Goal: Information Seeking & Learning: Learn about a topic

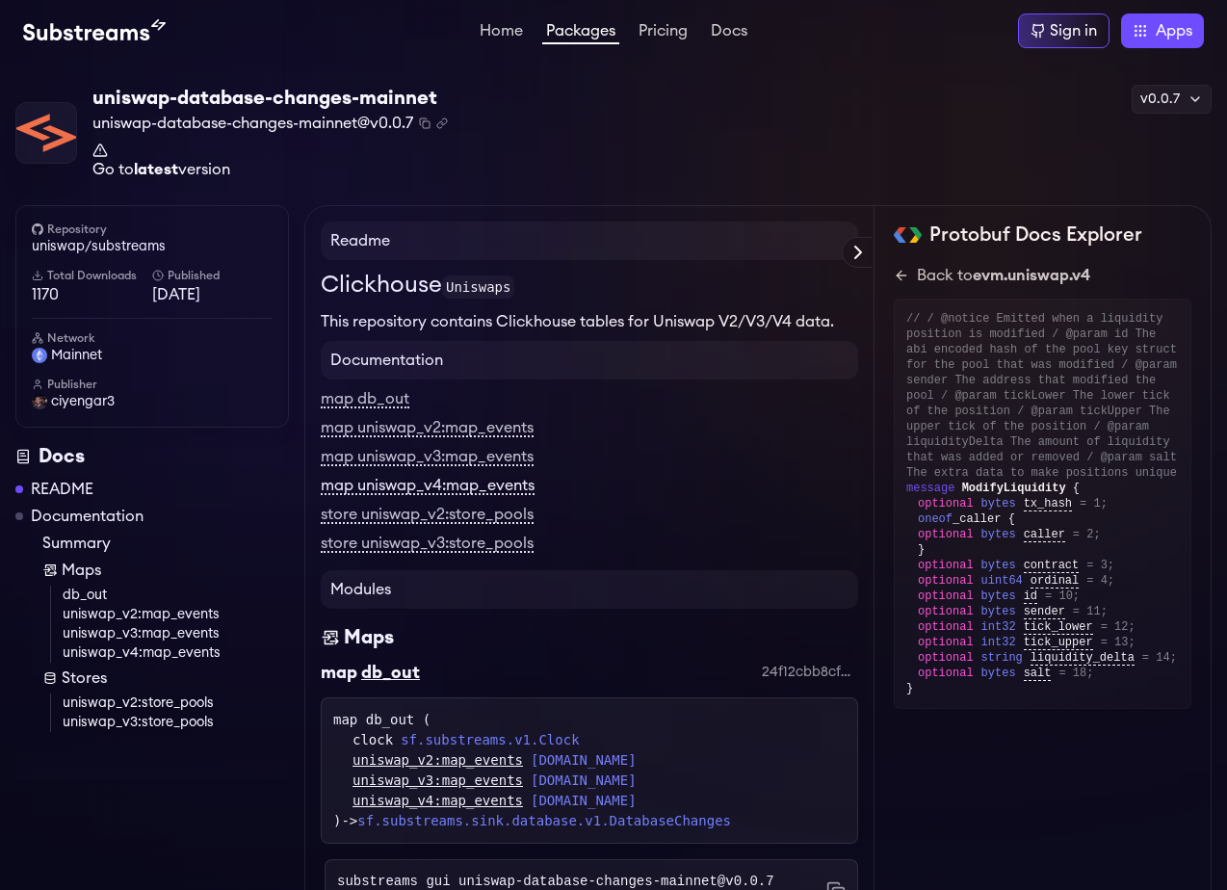
click at [475, 483] on link "map uniswap_v4:map_events" at bounding box center [428, 486] width 214 height 17
click at [907, 274] on icon at bounding box center [901, 275] width 15 height 15
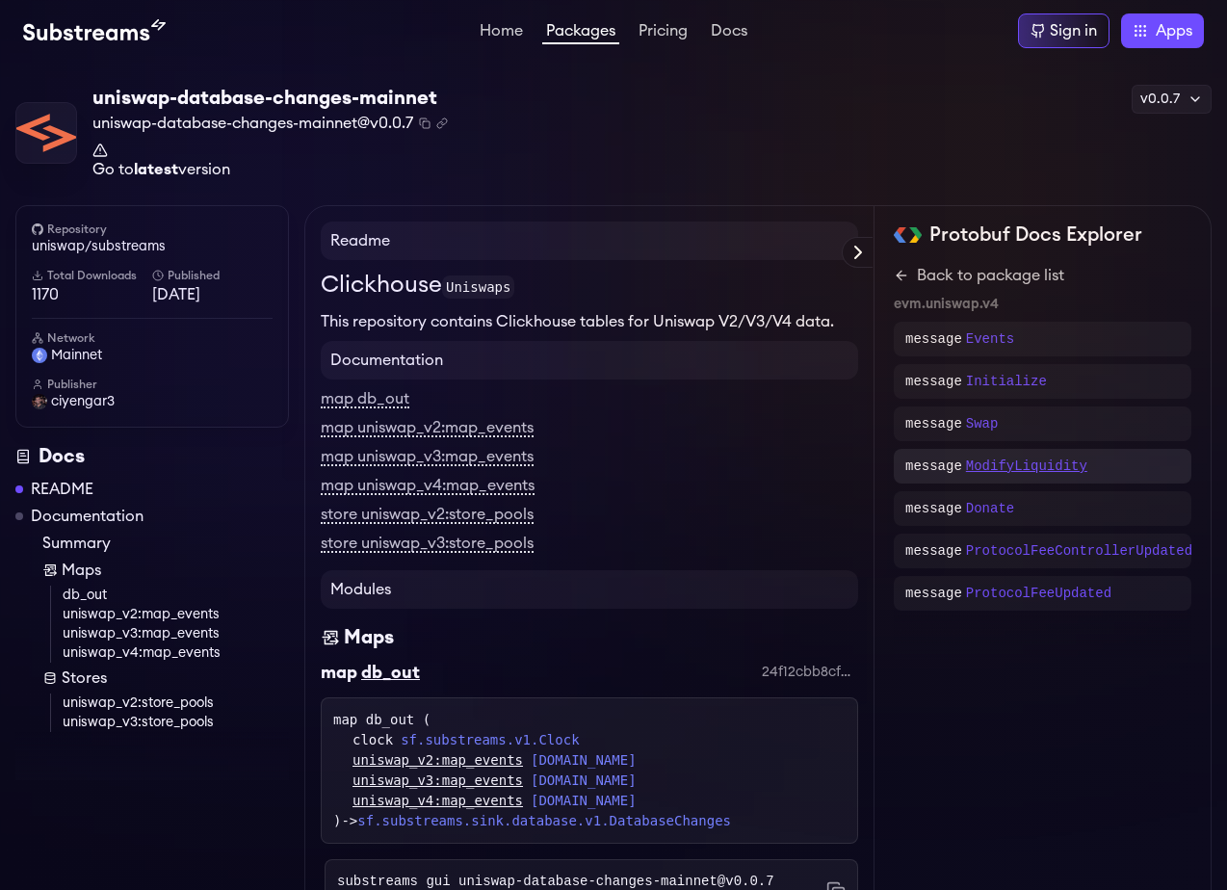
click at [1029, 464] on p "ModifyLiquidity" at bounding box center [1026, 465] width 121 height 19
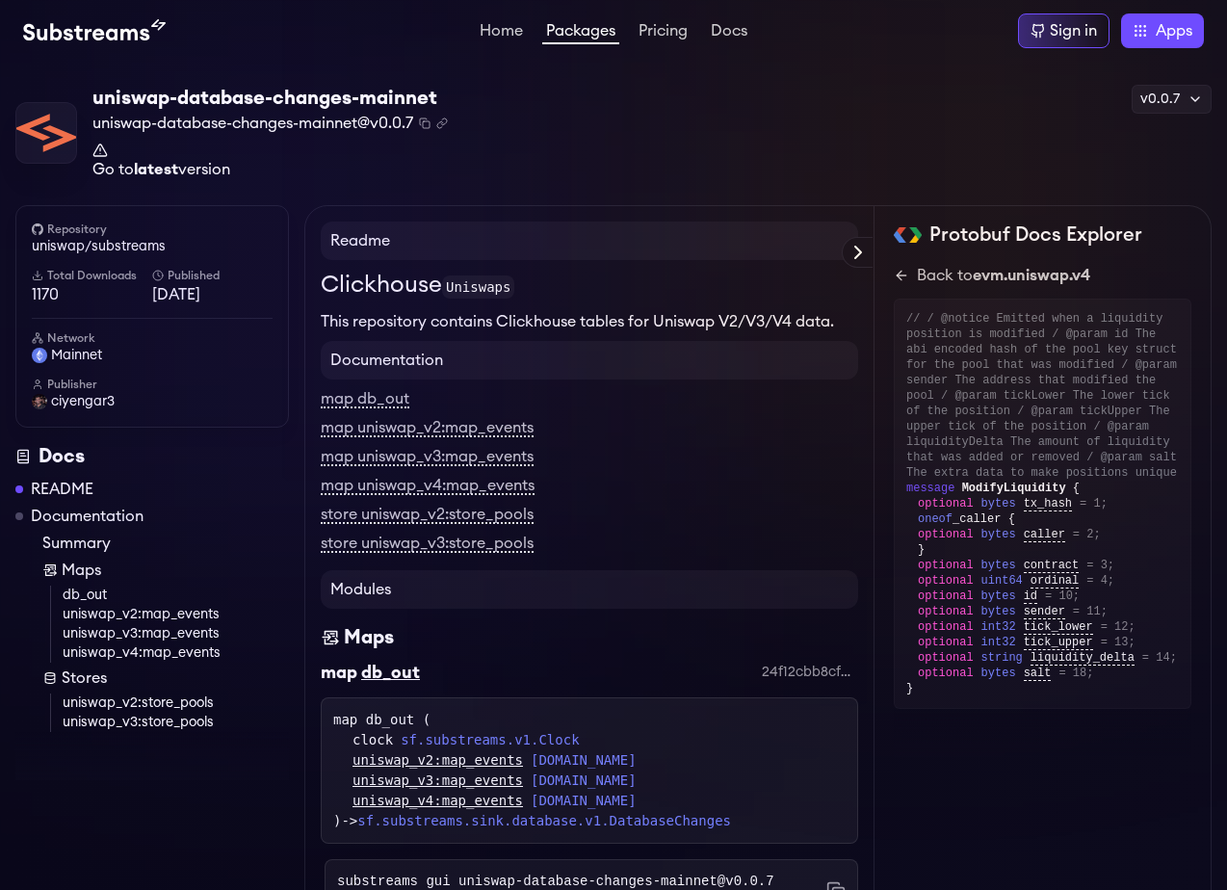
click at [201, 170] on link "Go to latest version" at bounding box center [269, 160] width 355 height 35
click at [217, 175] on link "Go to latest version" at bounding box center [269, 160] width 355 height 35
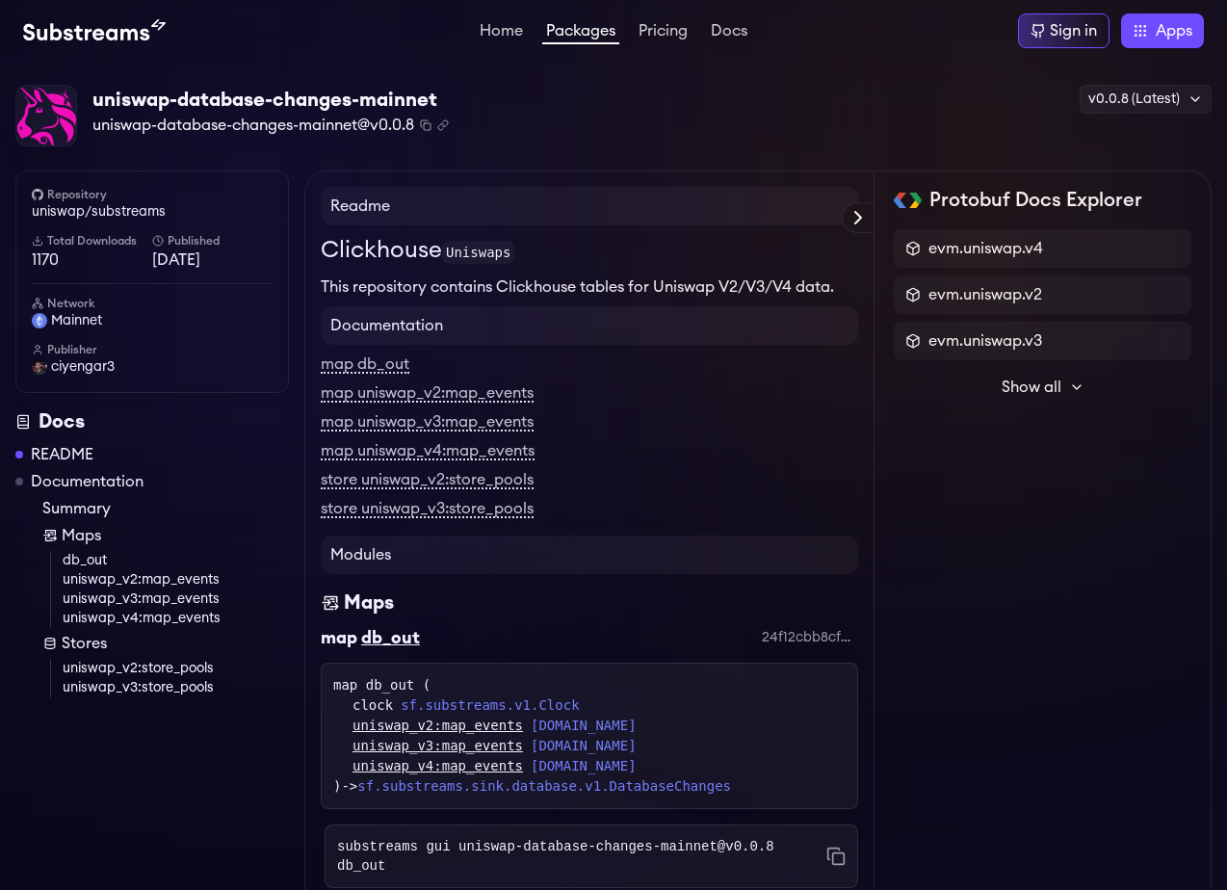
click at [1023, 383] on span "Show all" at bounding box center [1031, 387] width 60 height 23
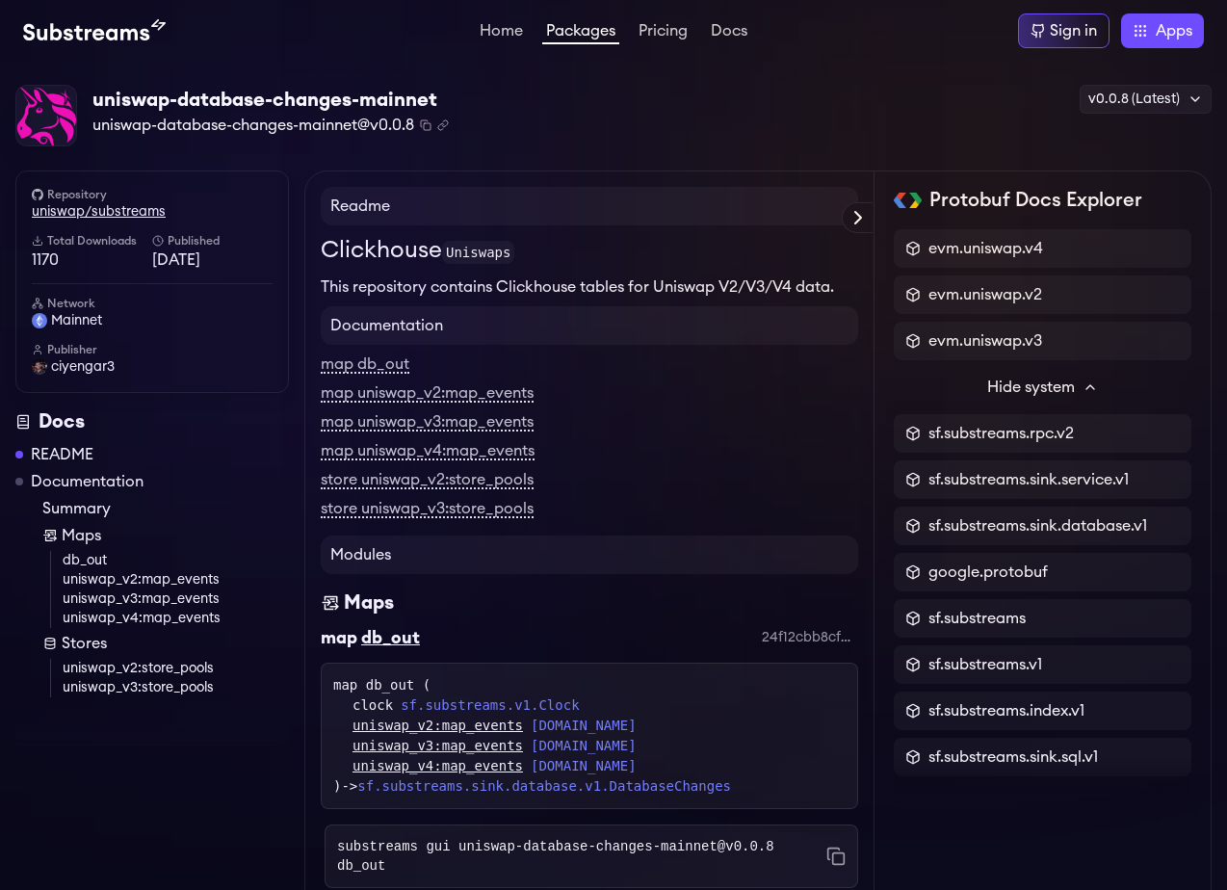
click at [111, 209] on link "uniswap/substreams" at bounding box center [152, 211] width 241 height 19
click at [476, 453] on link "map uniswap_v4:map_events" at bounding box center [428, 451] width 214 height 17
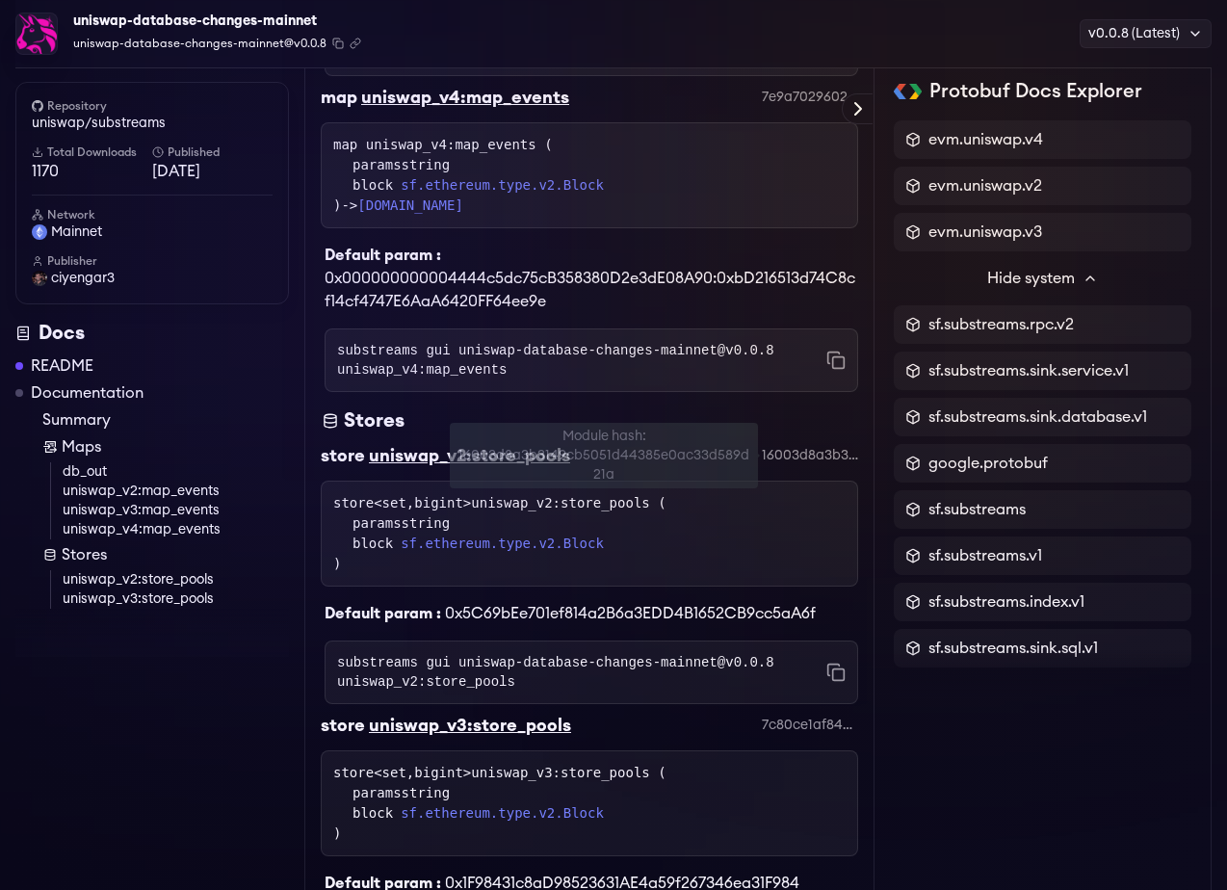
scroll to position [1399, 0]
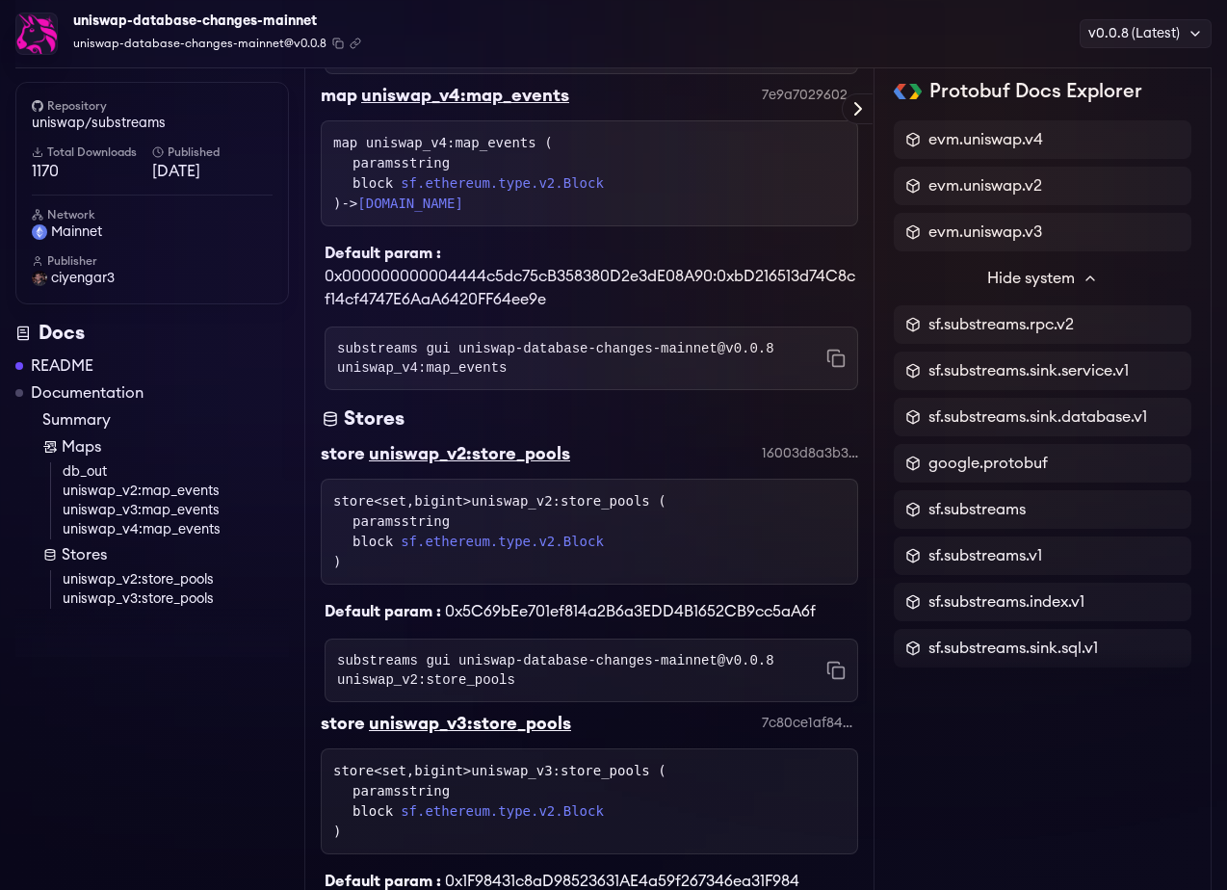
click at [698, 426] on div "Stores" at bounding box center [589, 418] width 537 height 27
drag, startPoint x: 720, startPoint y: 275, endPoint x: 722, endPoint y: 295, distance: 19.4
click at [722, 295] on div "Default param : 0x000000000004444c5dc75cB358380D2e3dE08A90:0xbD216513d74C8cf14c…" at bounding box center [589, 268] width 537 height 85
copy span "0xbD216513d74C8cf14cf4747E6AaA6420FF64ee9e"
click at [612, 305] on div "Default param : 0x000000000004444c5dc75cB358380D2e3dE08A90:0xbD216513d74C8cf14c…" at bounding box center [589, 268] width 537 height 85
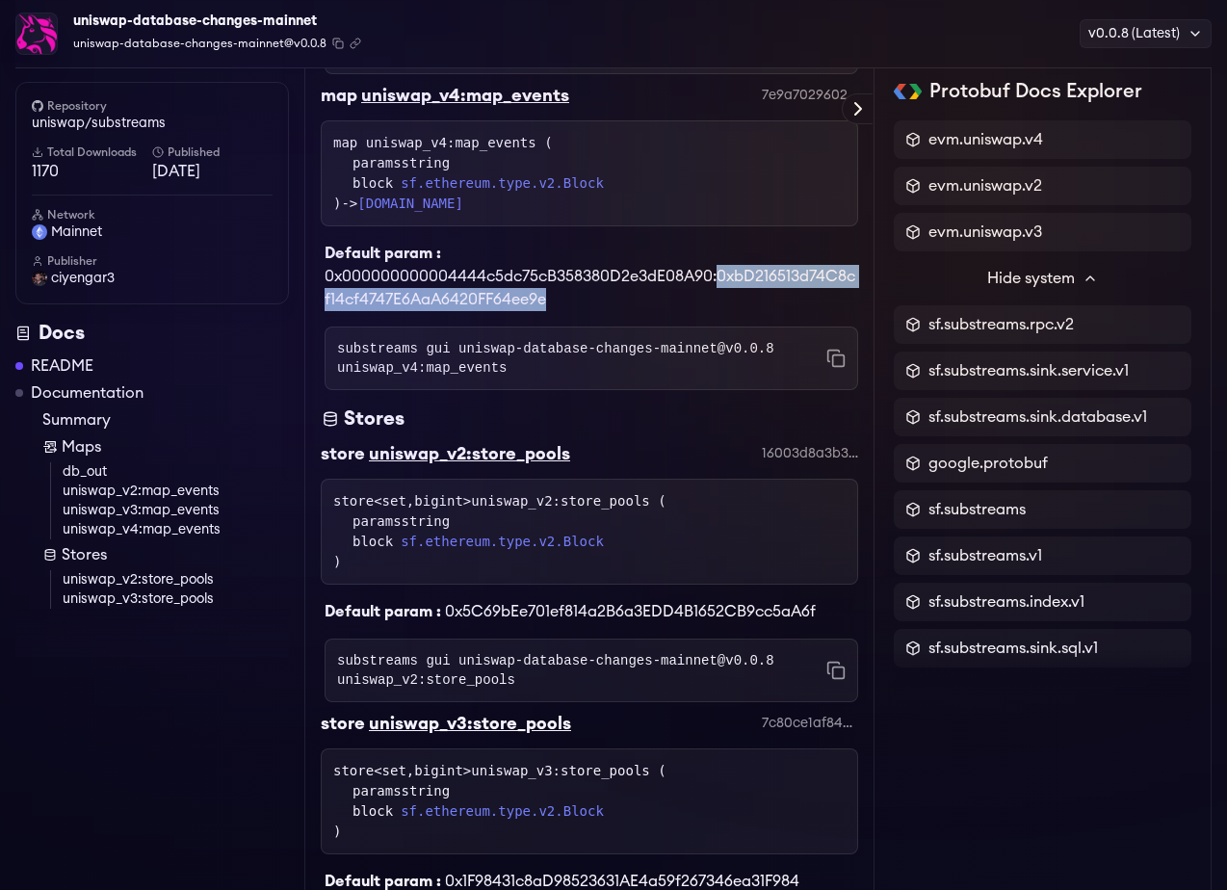
drag, startPoint x: 720, startPoint y: 280, endPoint x: 664, endPoint y: 303, distance: 60.4
click at [664, 303] on div "Default param : 0x000000000004444c5dc75cB358380D2e3dE08A90:0xbD216513d74C8cf14c…" at bounding box center [589, 268] width 537 height 85
copy span "0xbD216513d74C8cf14cf4747E6AaA6420FF64ee9e"
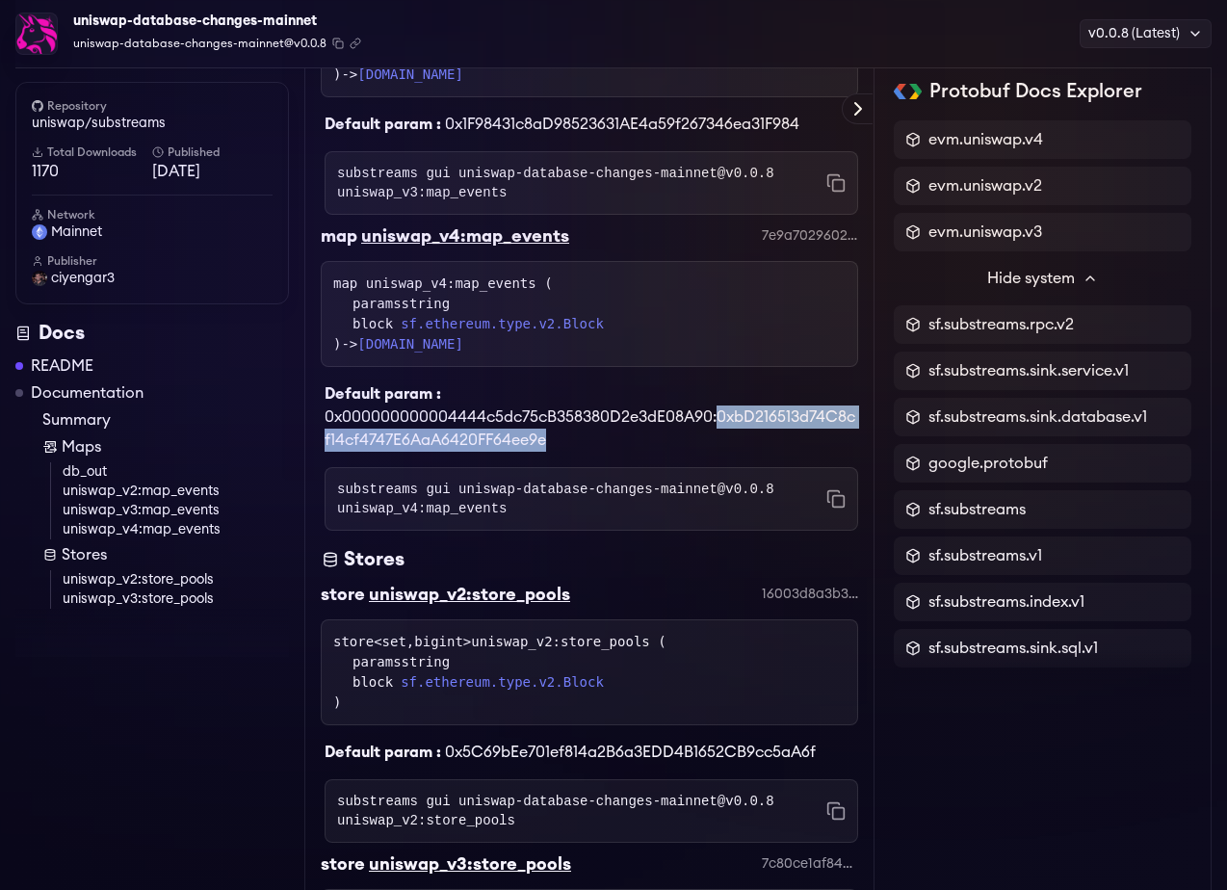
scroll to position [1257, 0]
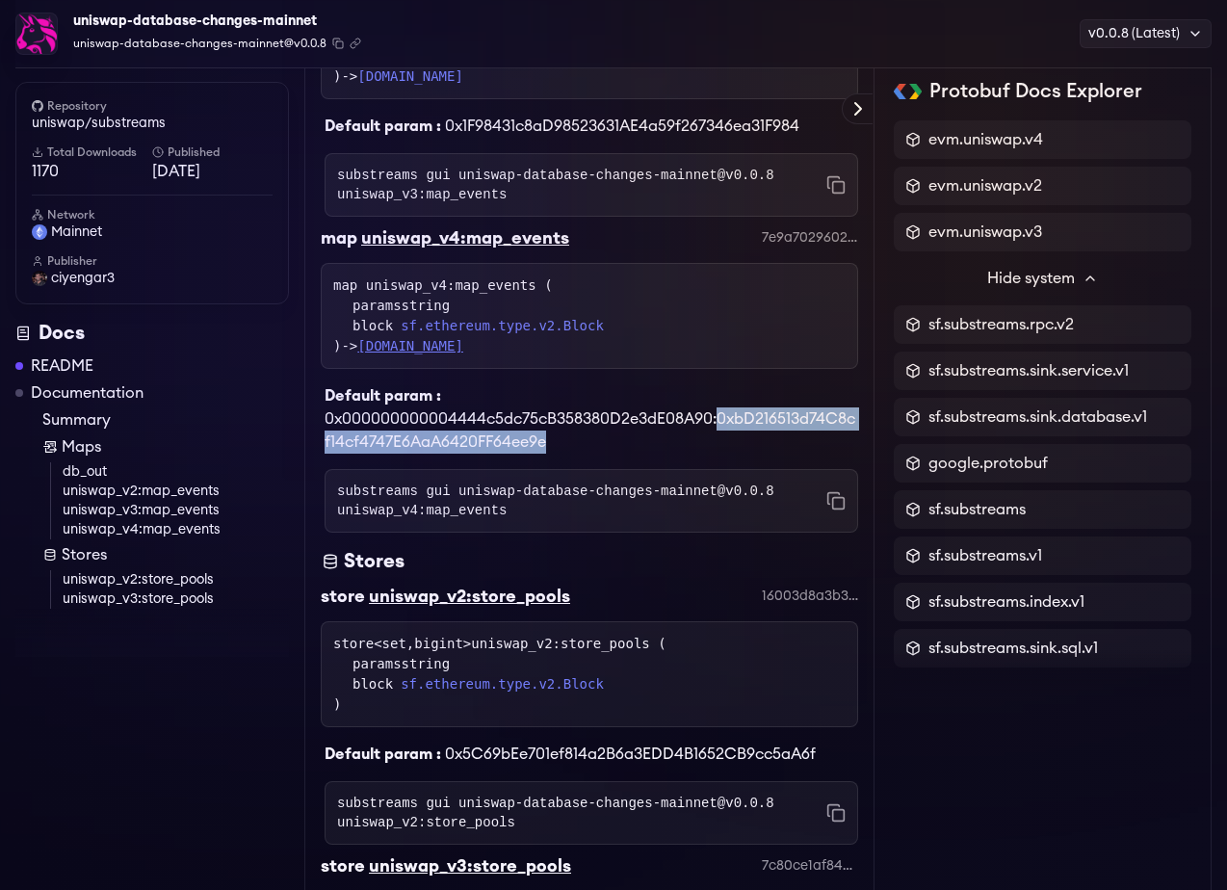
click at [463, 346] on link "evm.uniswap.v4.Events" at bounding box center [410, 345] width 106 height 15
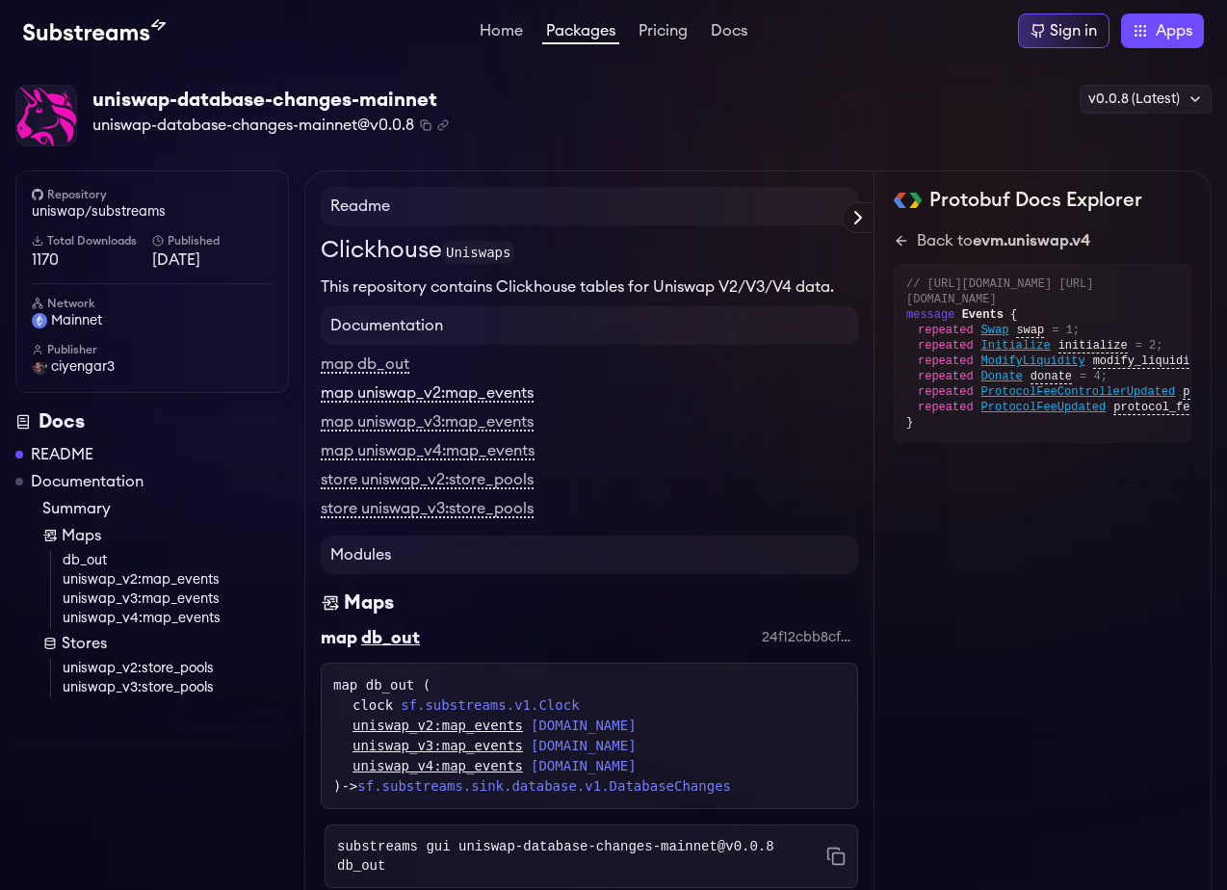
click at [507, 394] on link "map uniswap_v2:map_events" at bounding box center [427, 393] width 213 height 17
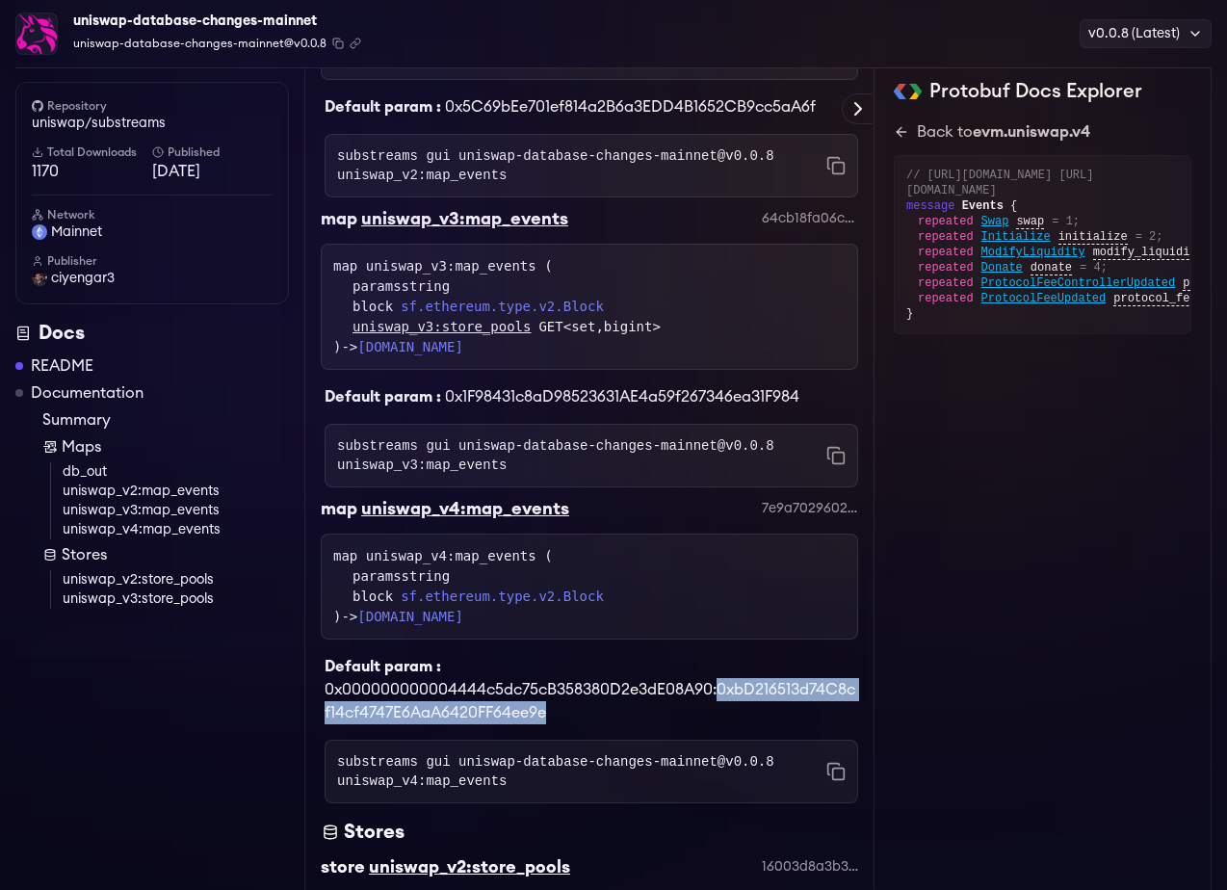
scroll to position [971, 0]
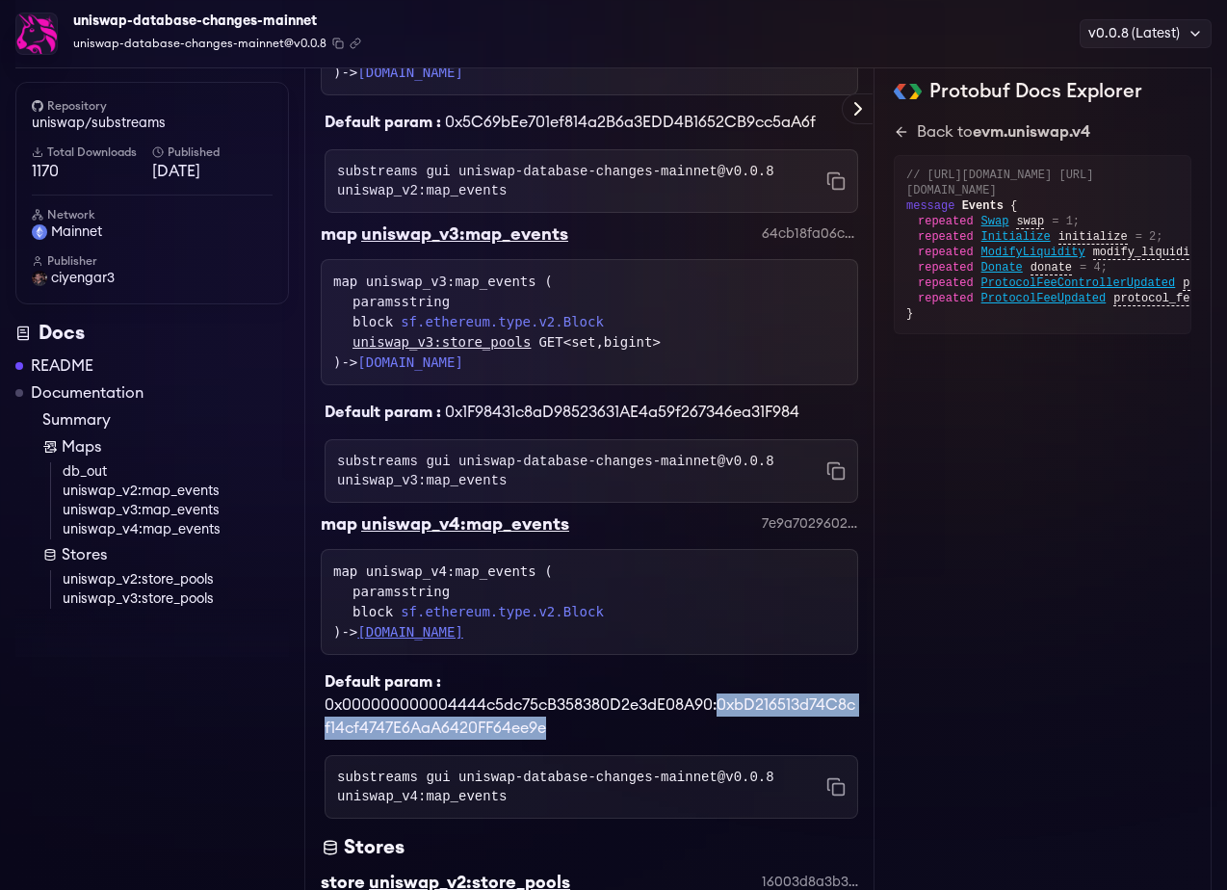
click at [463, 629] on link "evm.uniswap.v4.Events" at bounding box center [410, 631] width 106 height 15
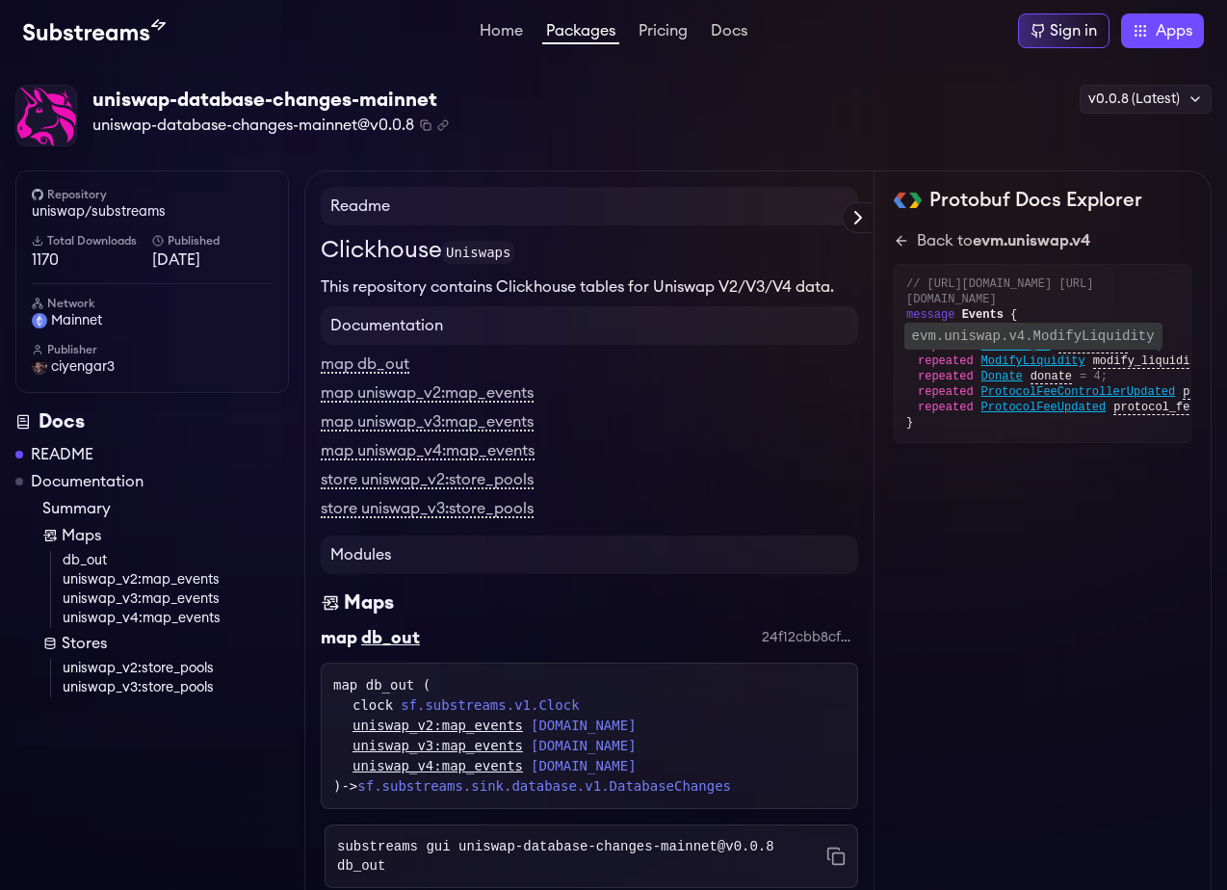
click at [1036, 369] on span "ModifyLiquidity" at bounding box center [1033, 360] width 104 height 15
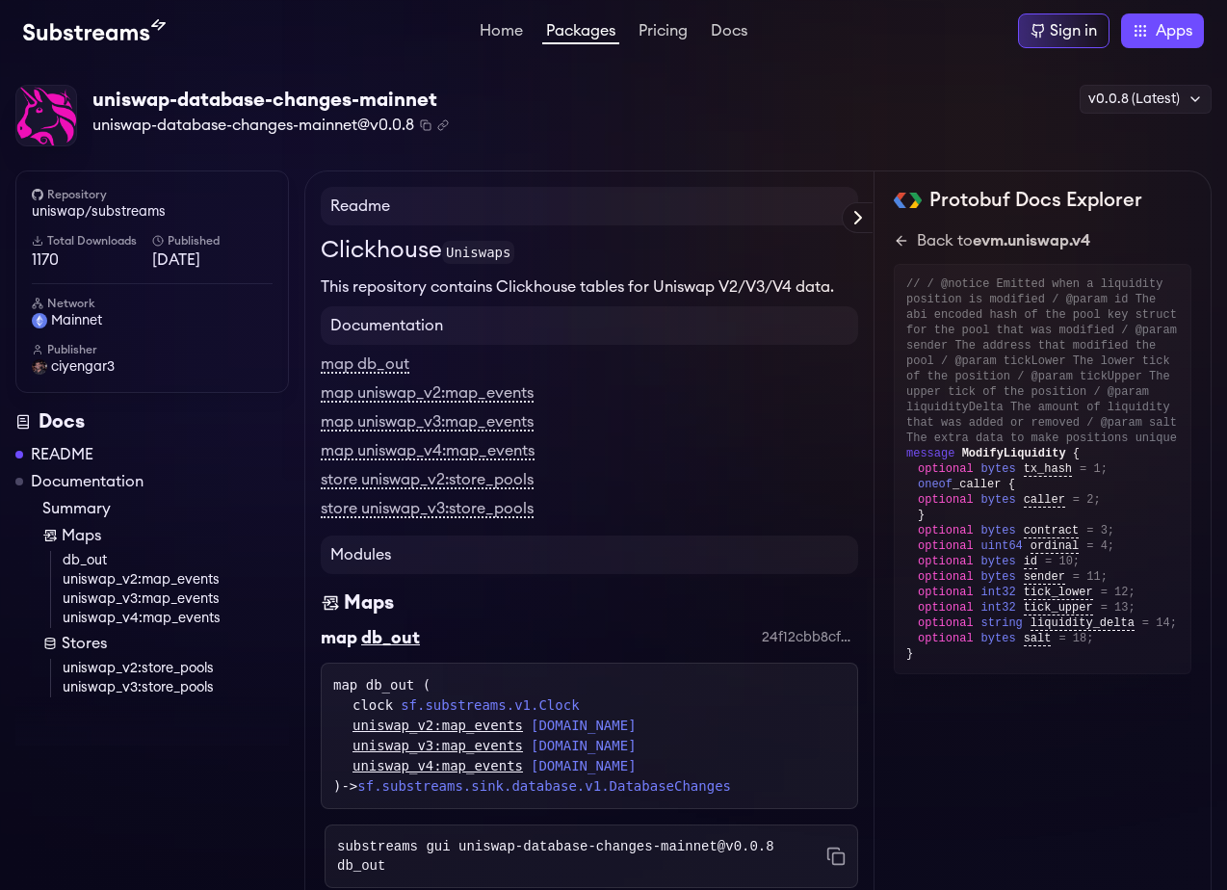
click at [922, 515] on div "}" at bounding box center [1048, 514] width 261 height 15
click at [939, 483] on span "oneof" at bounding box center [935, 484] width 35 height 13
click at [989, 483] on div "oneof _caller { optional bytes caller = 2;" at bounding box center [1048, 492] width 261 height 31
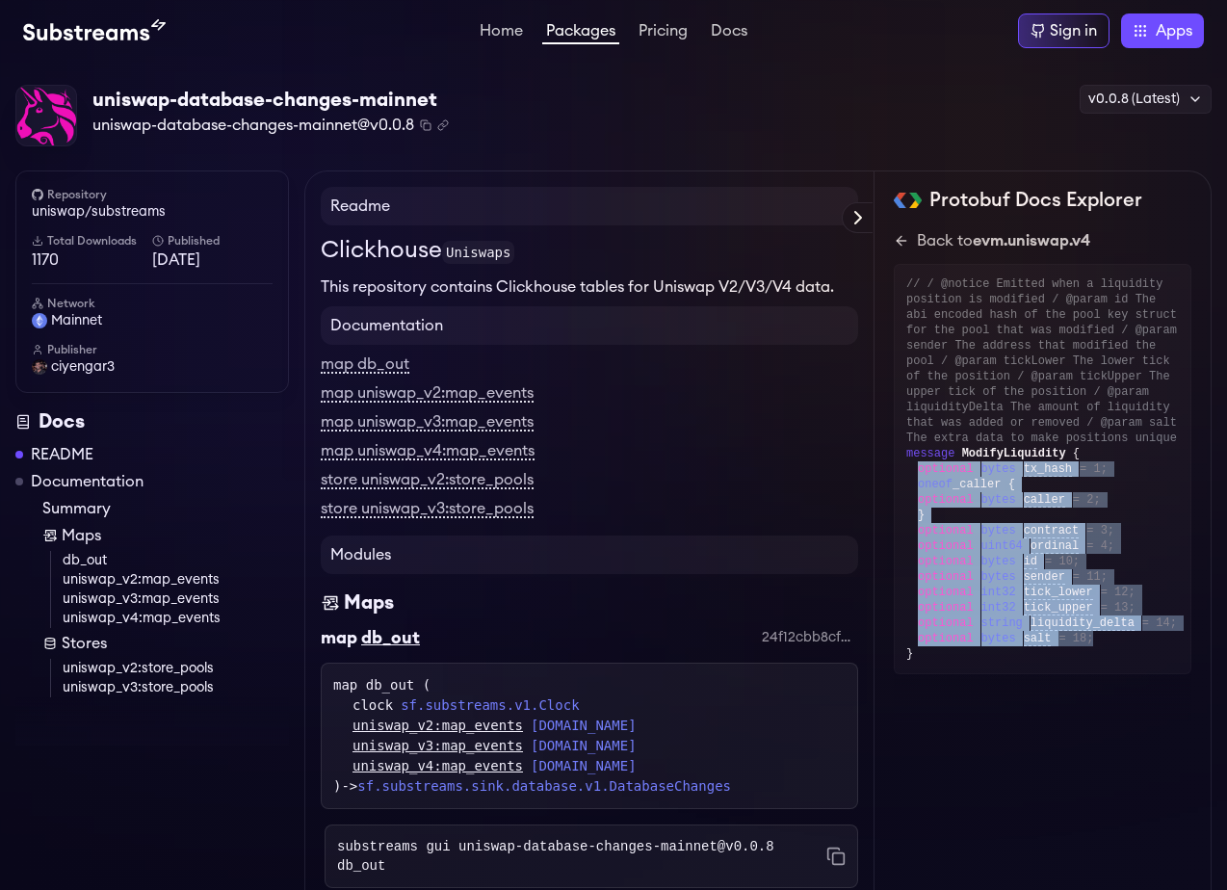
drag, startPoint x: 1105, startPoint y: 637, endPoint x: 907, endPoint y: 474, distance: 257.2
click at [907, 474] on div "// / @notice Emitted when a liquidity position is modified / @param id The abi …" at bounding box center [1043, 469] width 298 height 410
copy div "optional bytes tx_hash = 1; oneof _caller { optional bytes caller = 2; } option…"
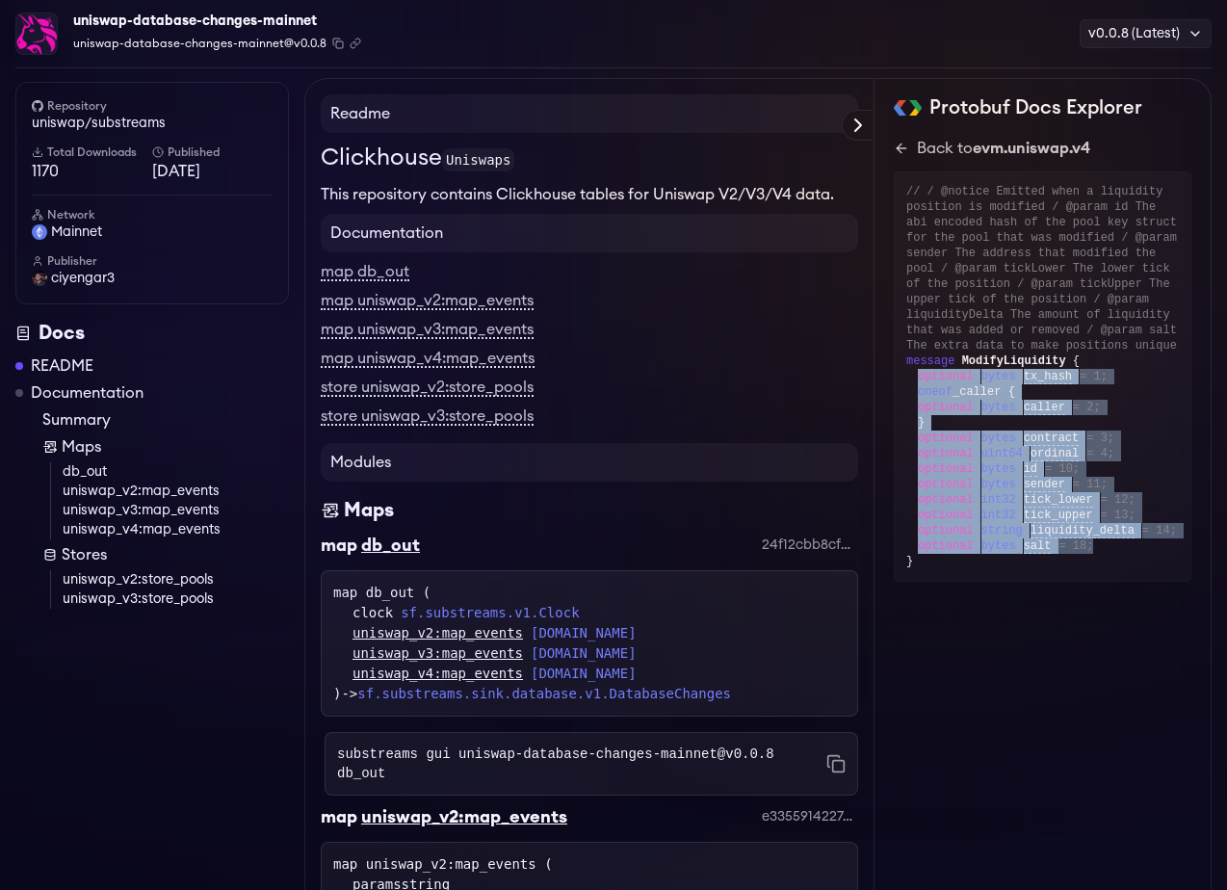
scroll to position [100, 0]
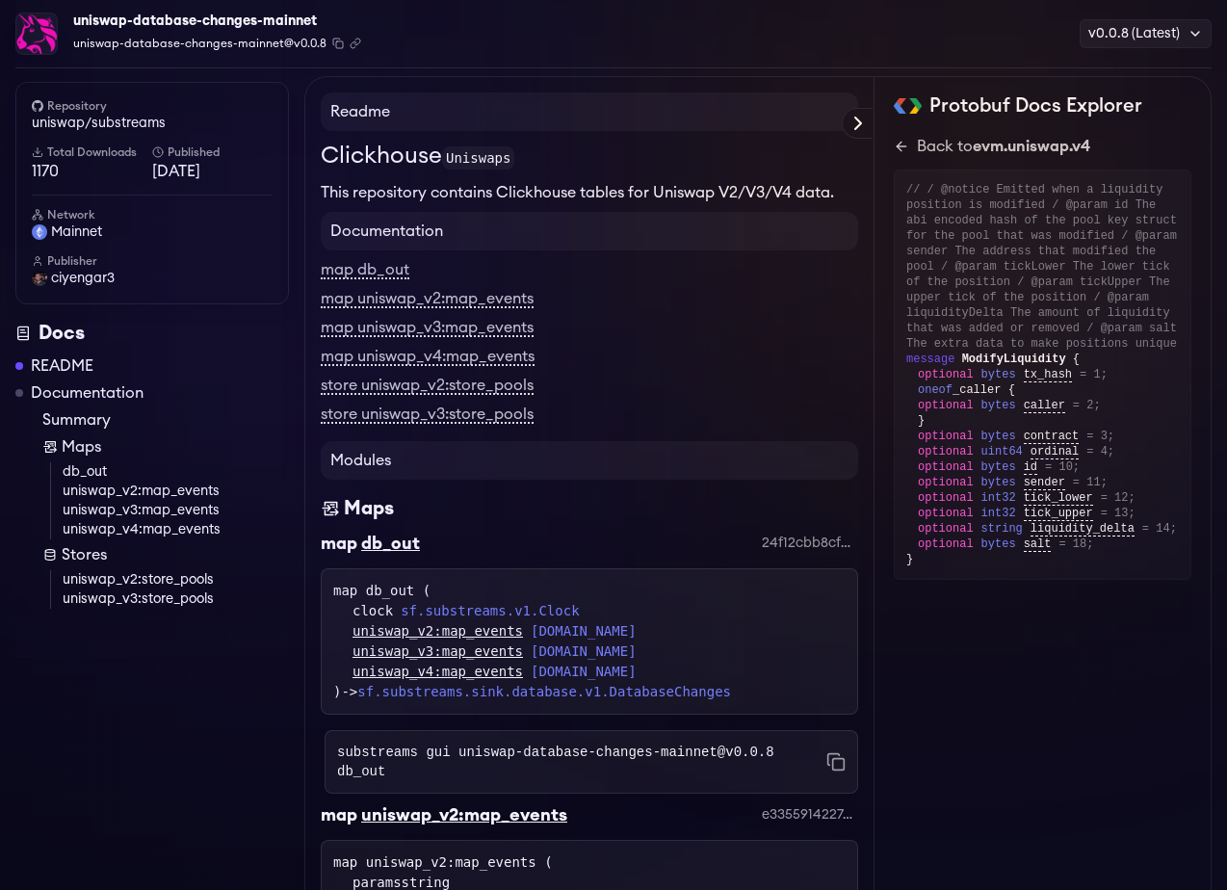
click at [1035, 356] on span "ModifyLiquidity" at bounding box center [1014, 358] width 104 height 13
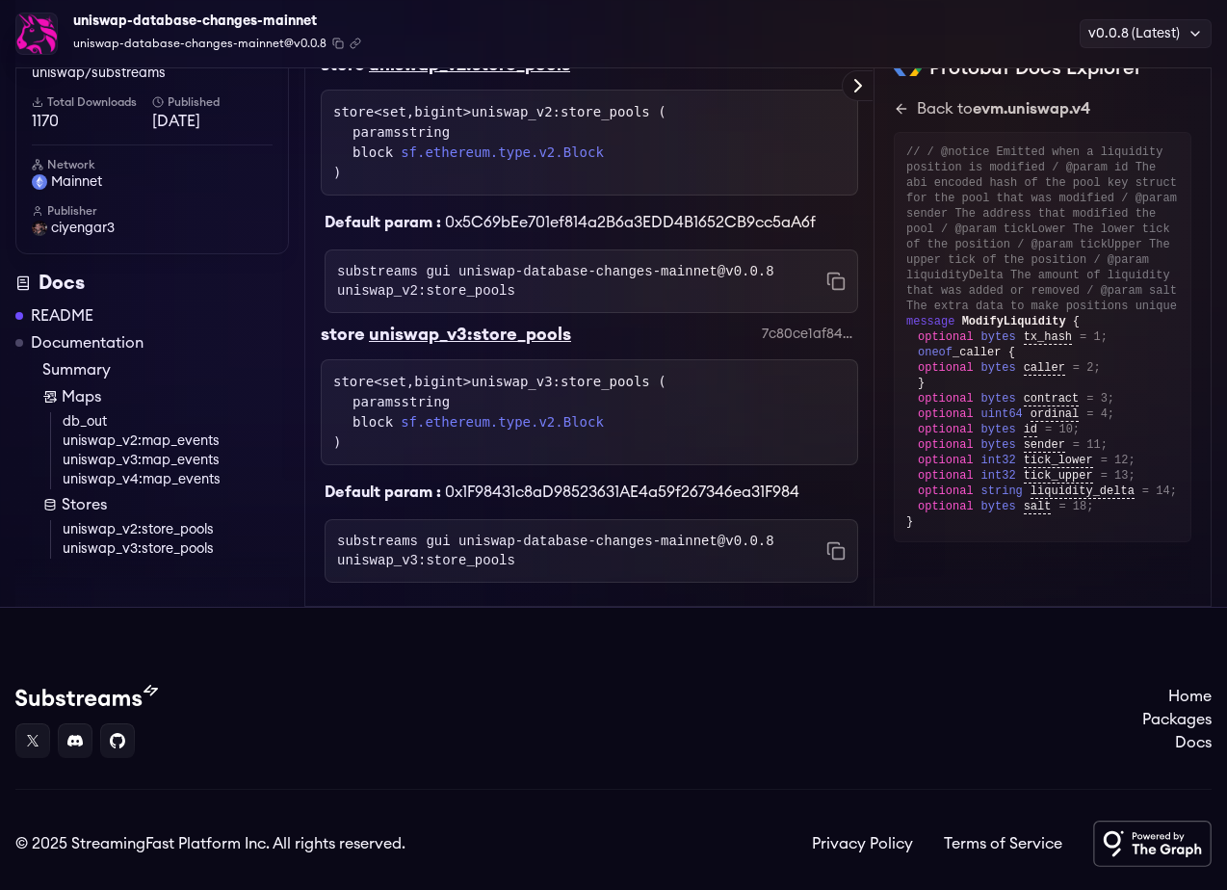
scroll to position [1786, 0]
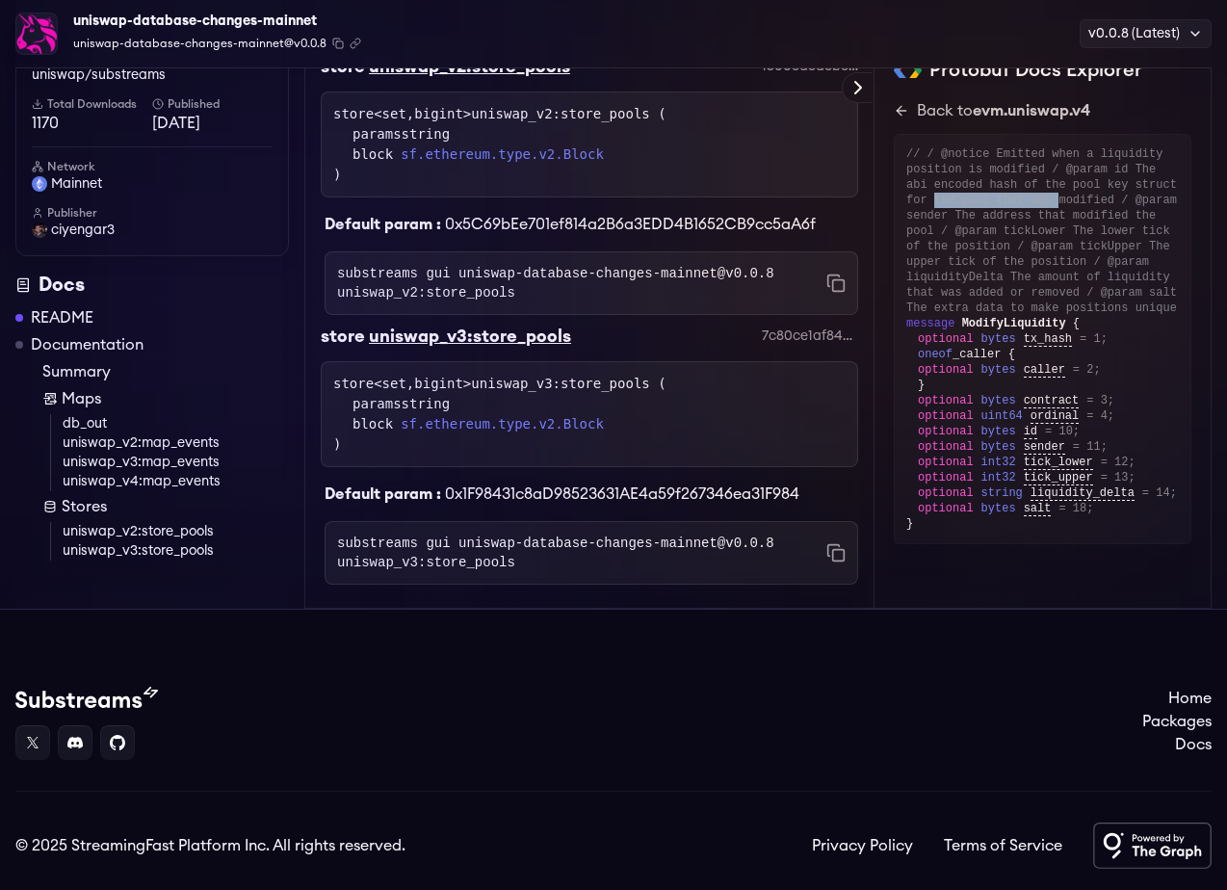
drag, startPoint x: 932, startPoint y: 202, endPoint x: 1060, endPoint y: 199, distance: 128.1
click at [1060, 202] on div "// / @notice Emitted when a liquidity position is modified / @param id The abi …" at bounding box center [1042, 230] width 273 height 169
click at [1060, 199] on div "// / @notice Emitted when a liquidity position is modified / @param id The abi …" at bounding box center [1042, 230] width 273 height 169
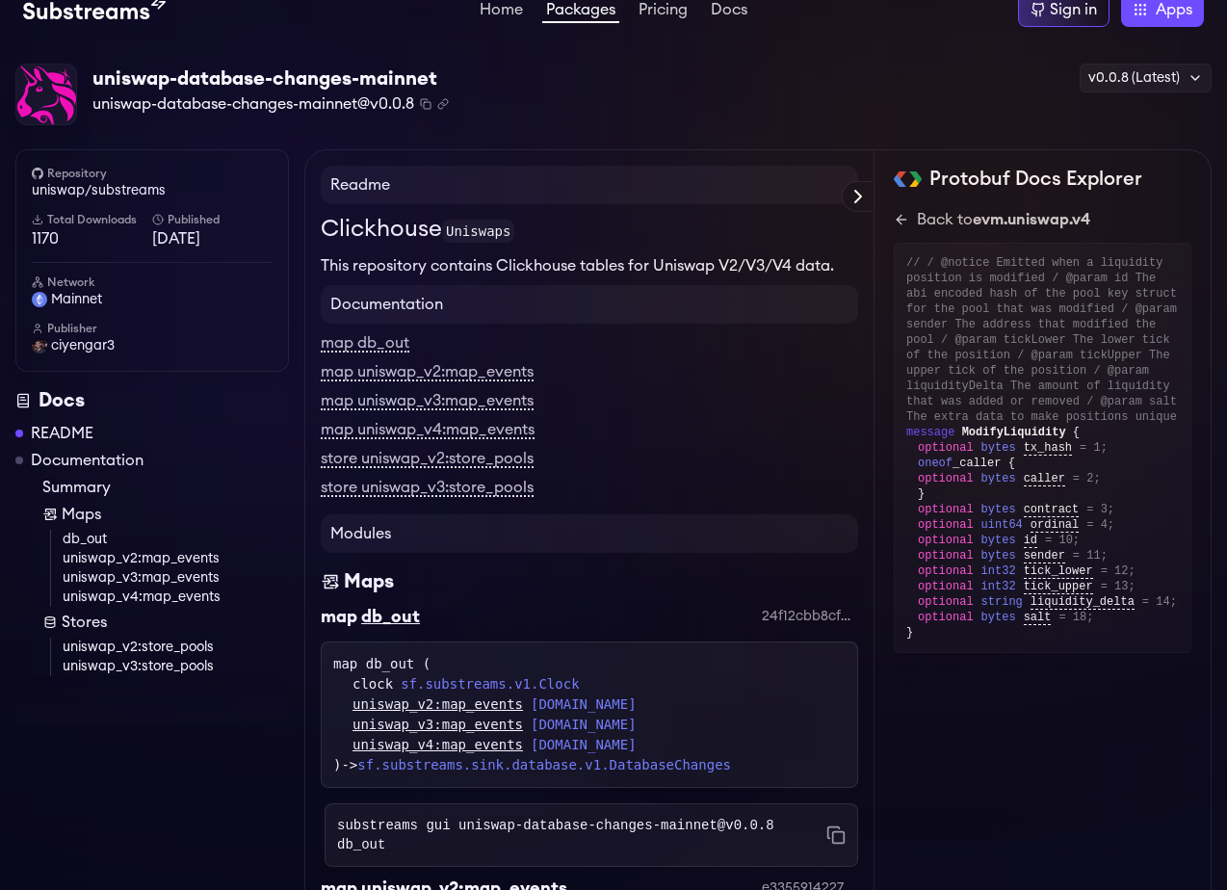
scroll to position [14, 0]
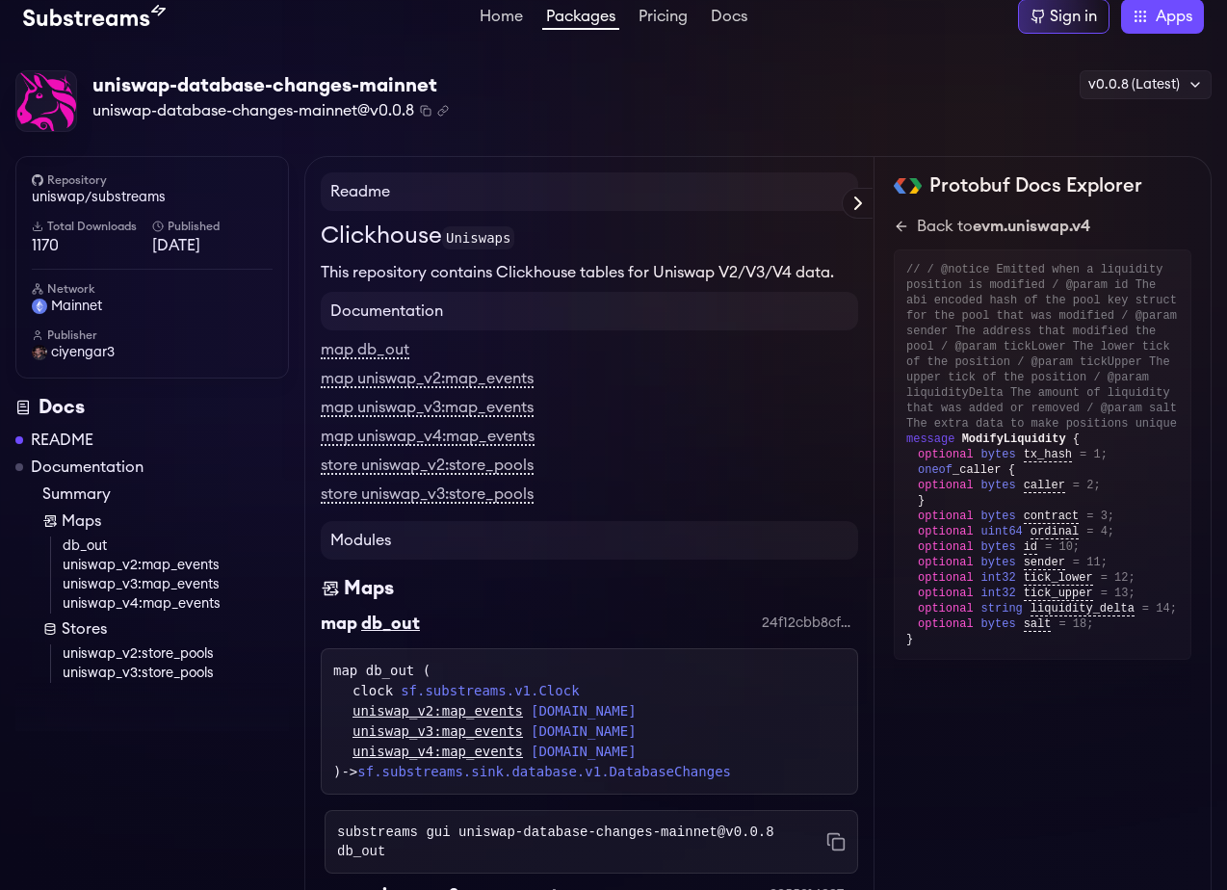
click at [112, 467] on link "Documentation" at bounding box center [87, 466] width 113 height 23
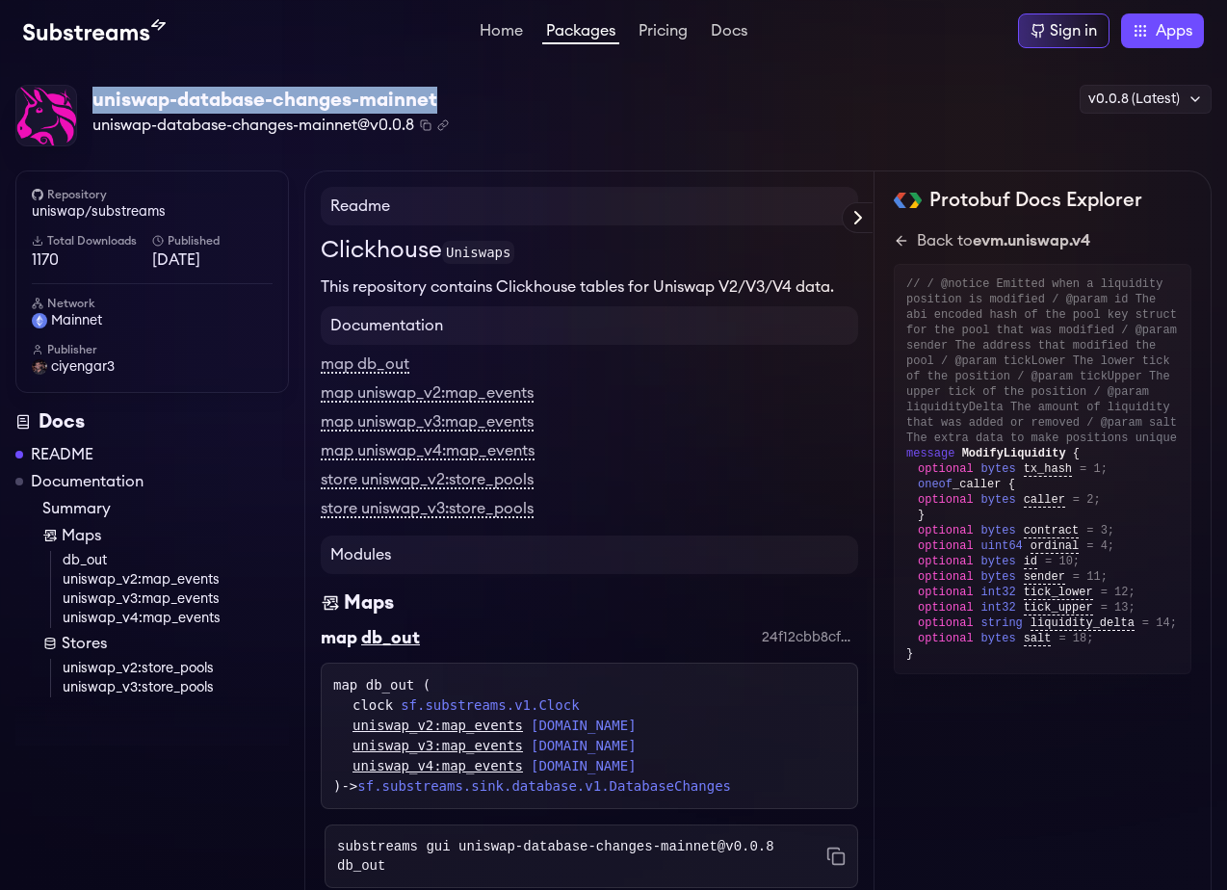
drag, startPoint x: 447, startPoint y: 101, endPoint x: 94, endPoint y: 109, distance: 352.5
click at [94, 109] on div "uniswap-database-changes-mainnet" at bounding box center [270, 100] width 356 height 27
copy div "uniswap-database-changes-mainnet"
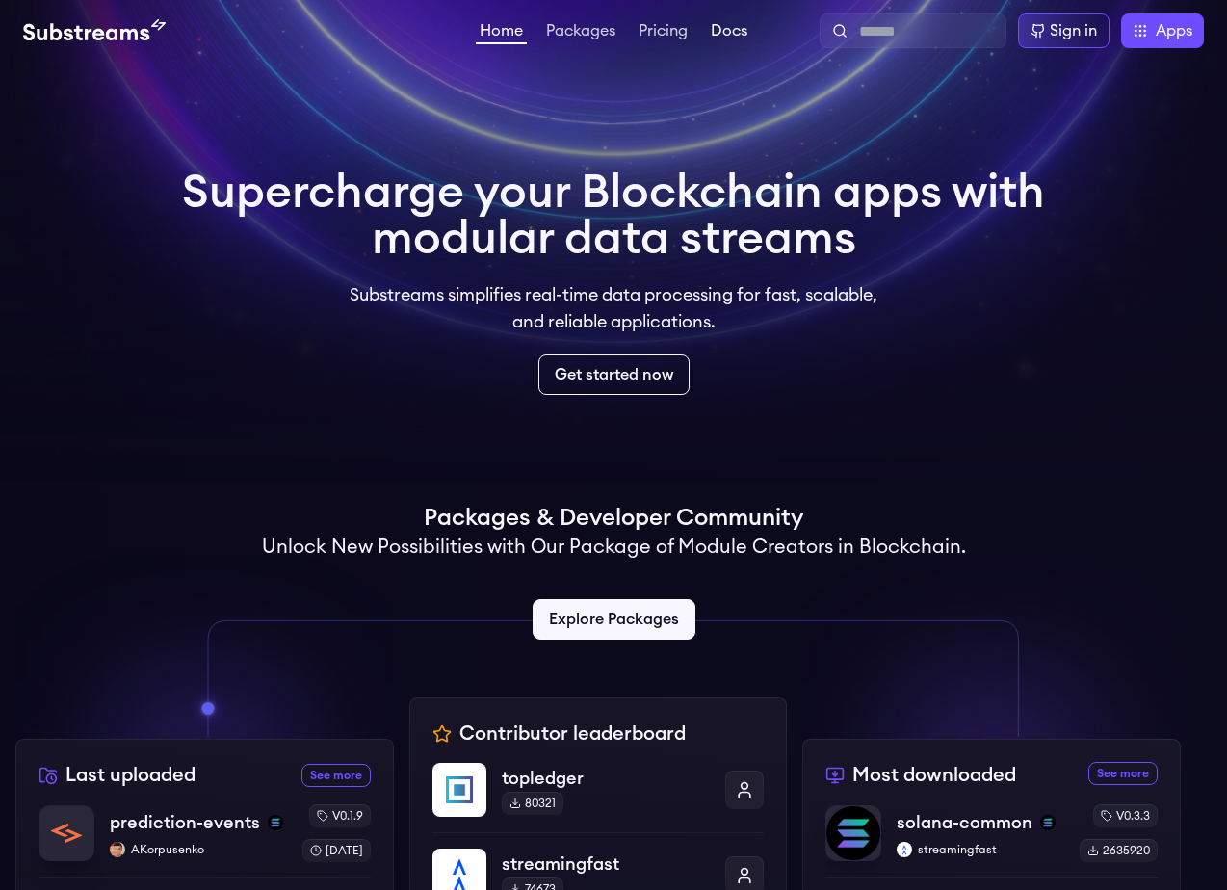
click at [720, 23] on link "Docs" at bounding box center [729, 32] width 44 height 19
click at [576, 36] on link "Packages" at bounding box center [580, 32] width 77 height 19
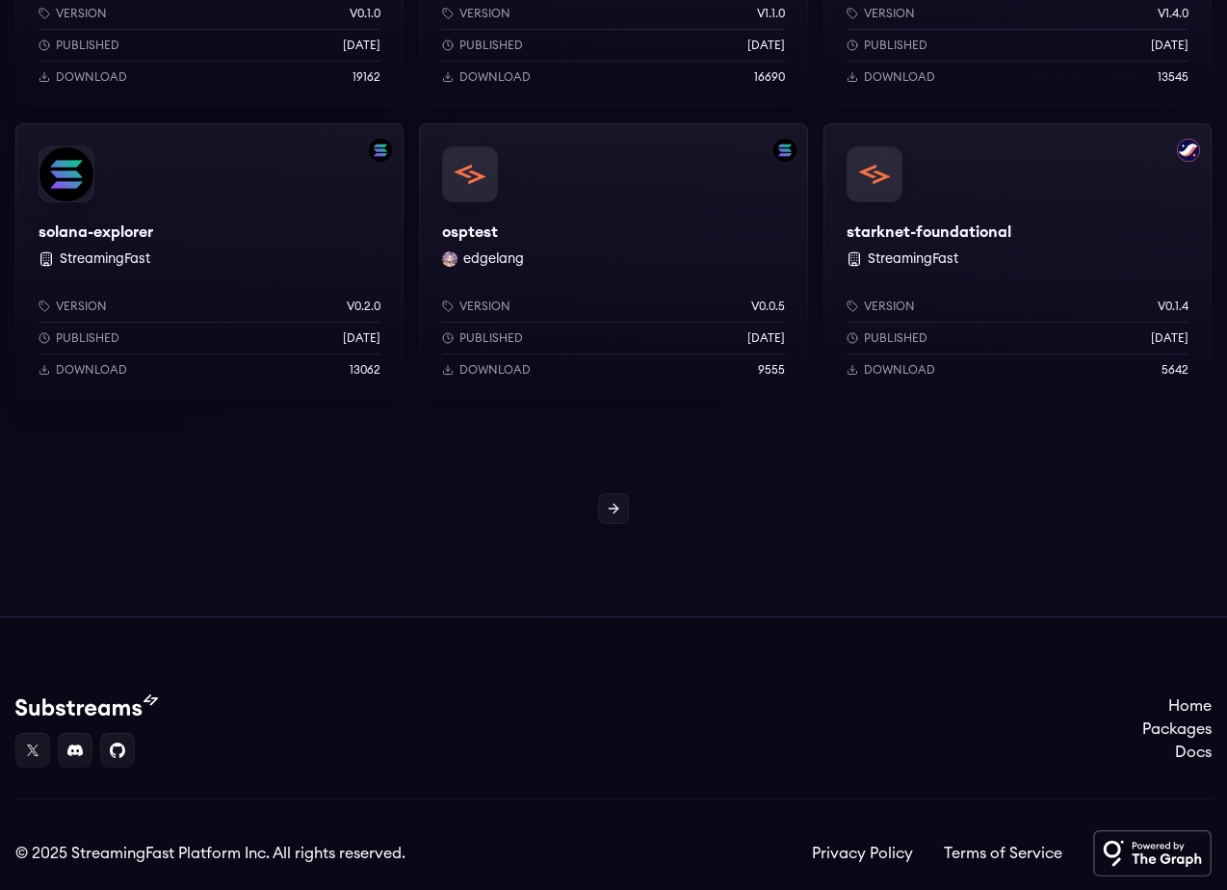
scroll to position [2278, 0]
